Goal: Check status

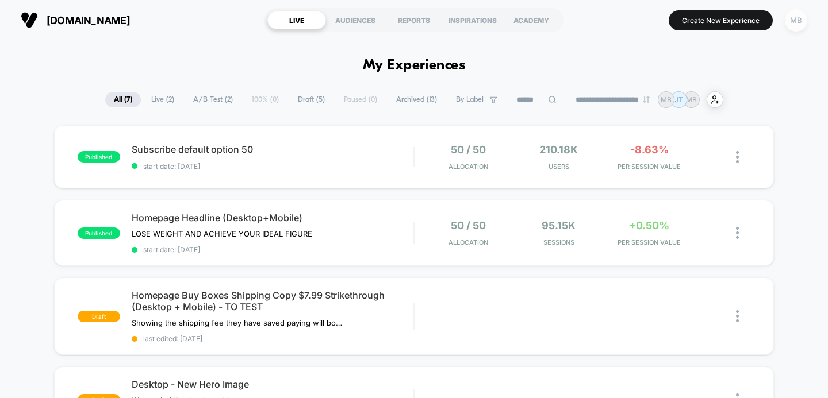
click at [794, 22] on div "MB" at bounding box center [796, 20] width 22 height 22
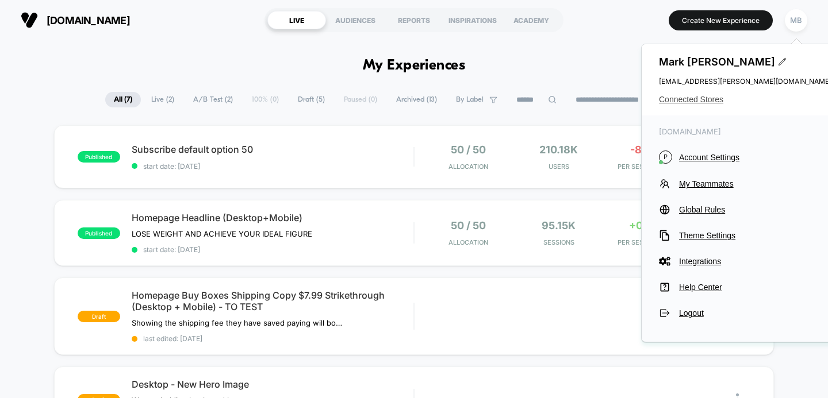
click at [700, 98] on span "Connected Stores" at bounding box center [745, 99] width 173 height 9
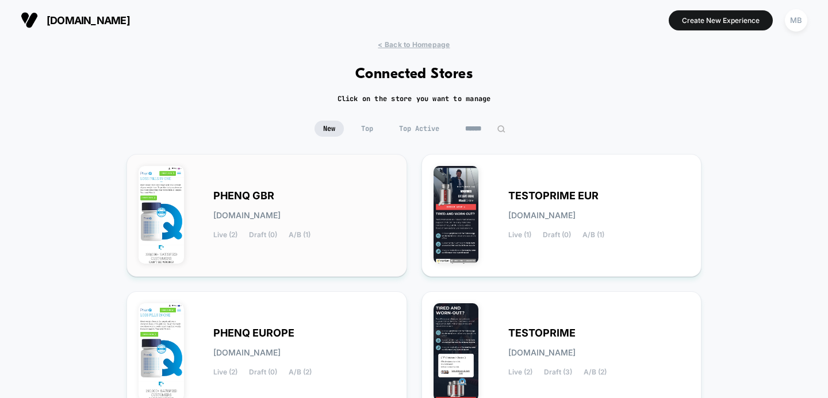
click at [316, 193] on div "PHENQ GBR [DOMAIN_NAME] Live (2) Draft (0) A/B (1)" at bounding box center [304, 215] width 182 height 47
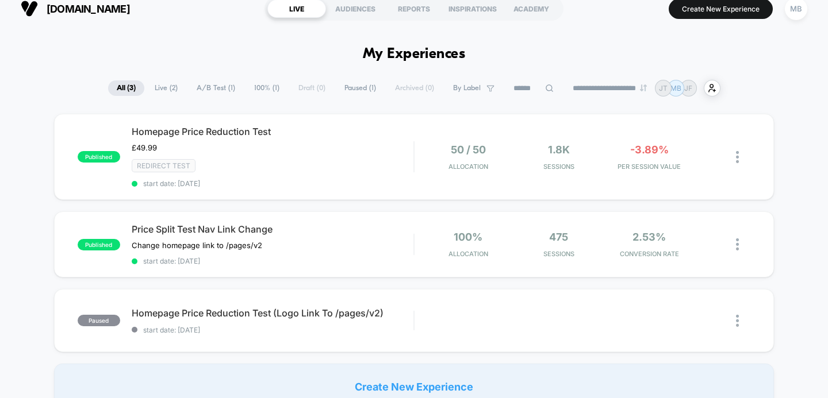
scroll to position [13, 0]
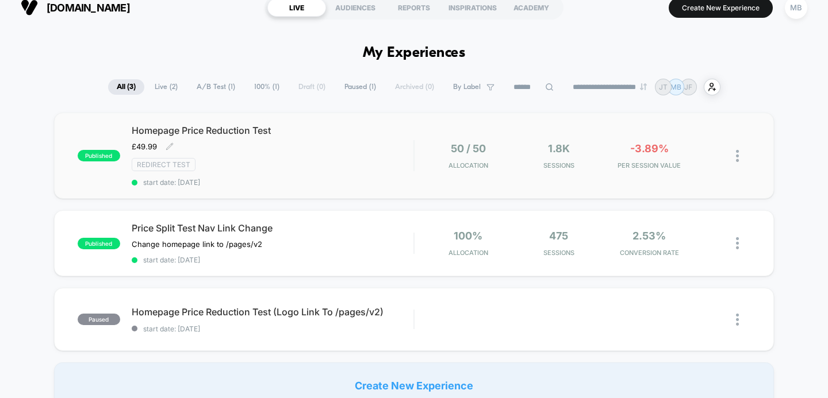
click at [248, 136] on span "Homepage Price Reduction Test" at bounding box center [273, 131] width 282 height 12
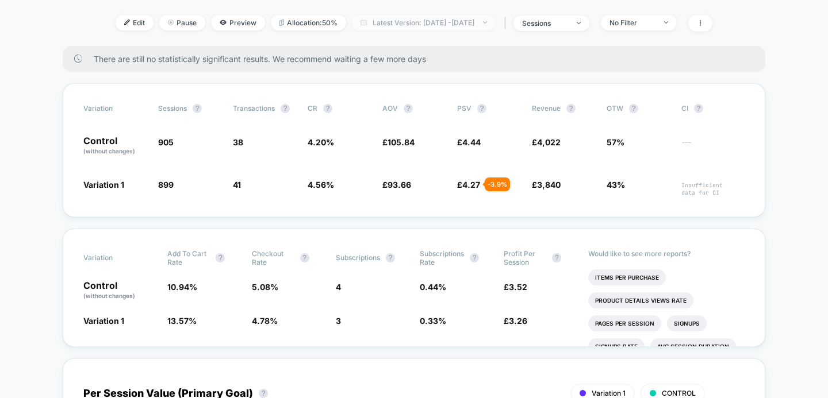
scroll to position [189, 0]
